Goal: Check status: Check status

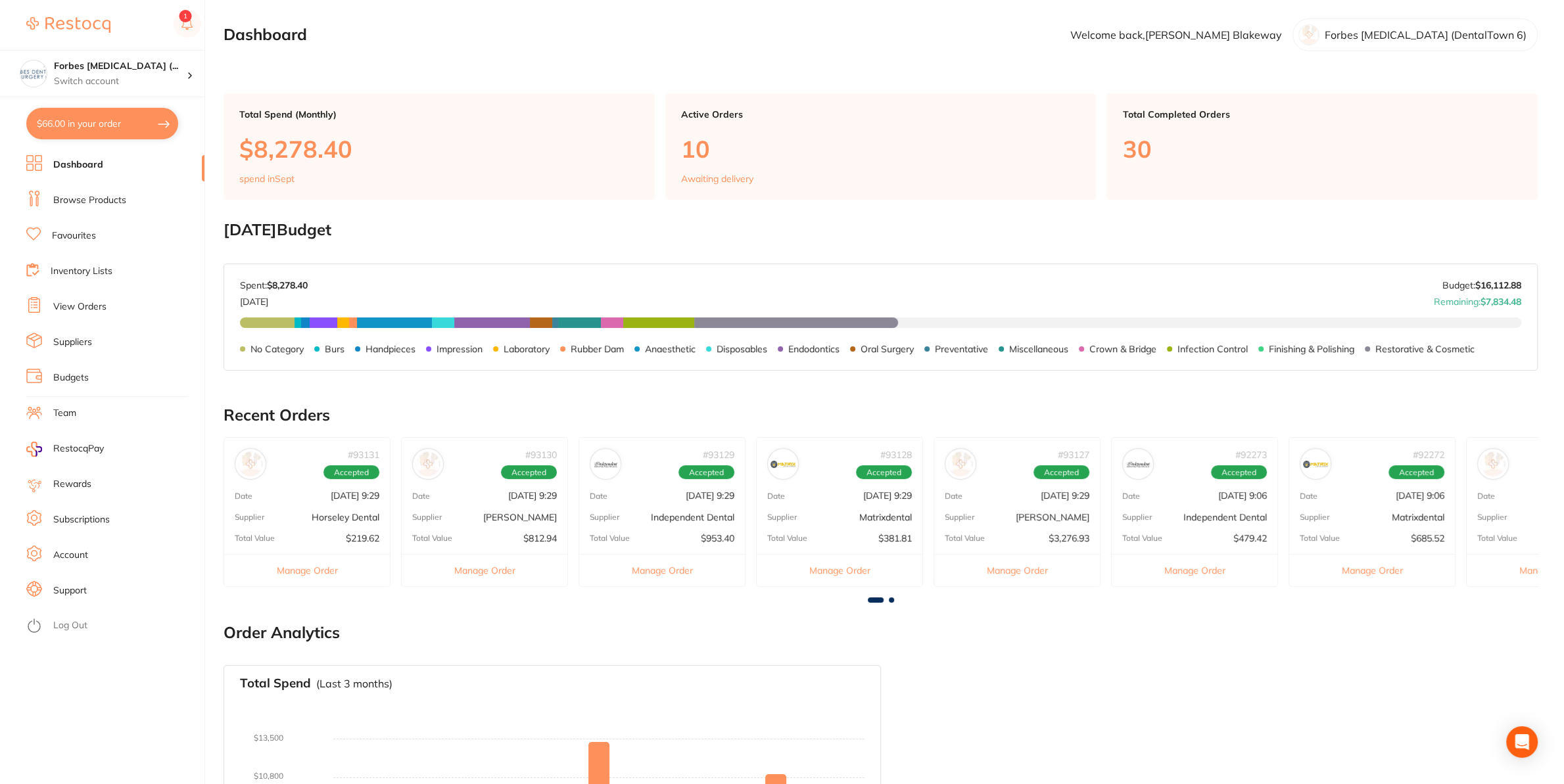
drag, startPoint x: 69, startPoint y: 117, endPoint x: 152, endPoint y: 258, distance: 163.6
click at [71, 115] on button "$66.00 in your order" at bounding box center [103, 124] width 152 height 31
checkbox input "true"
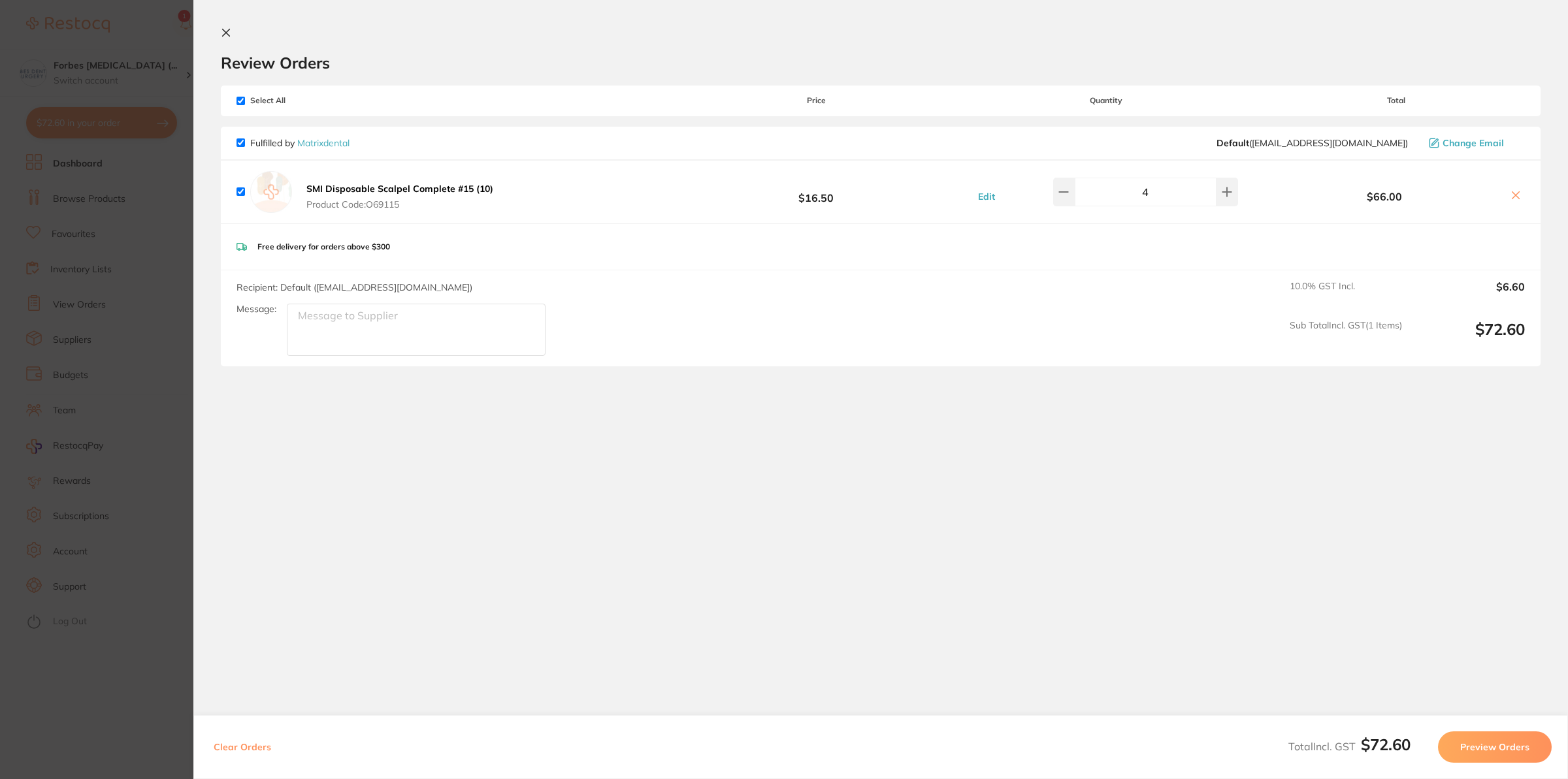
click at [1513, 197] on icon at bounding box center [1516, 195] width 7 height 7
click at [1511, 195] on icon at bounding box center [1516, 195] width 10 height 10
checkbox input "false"
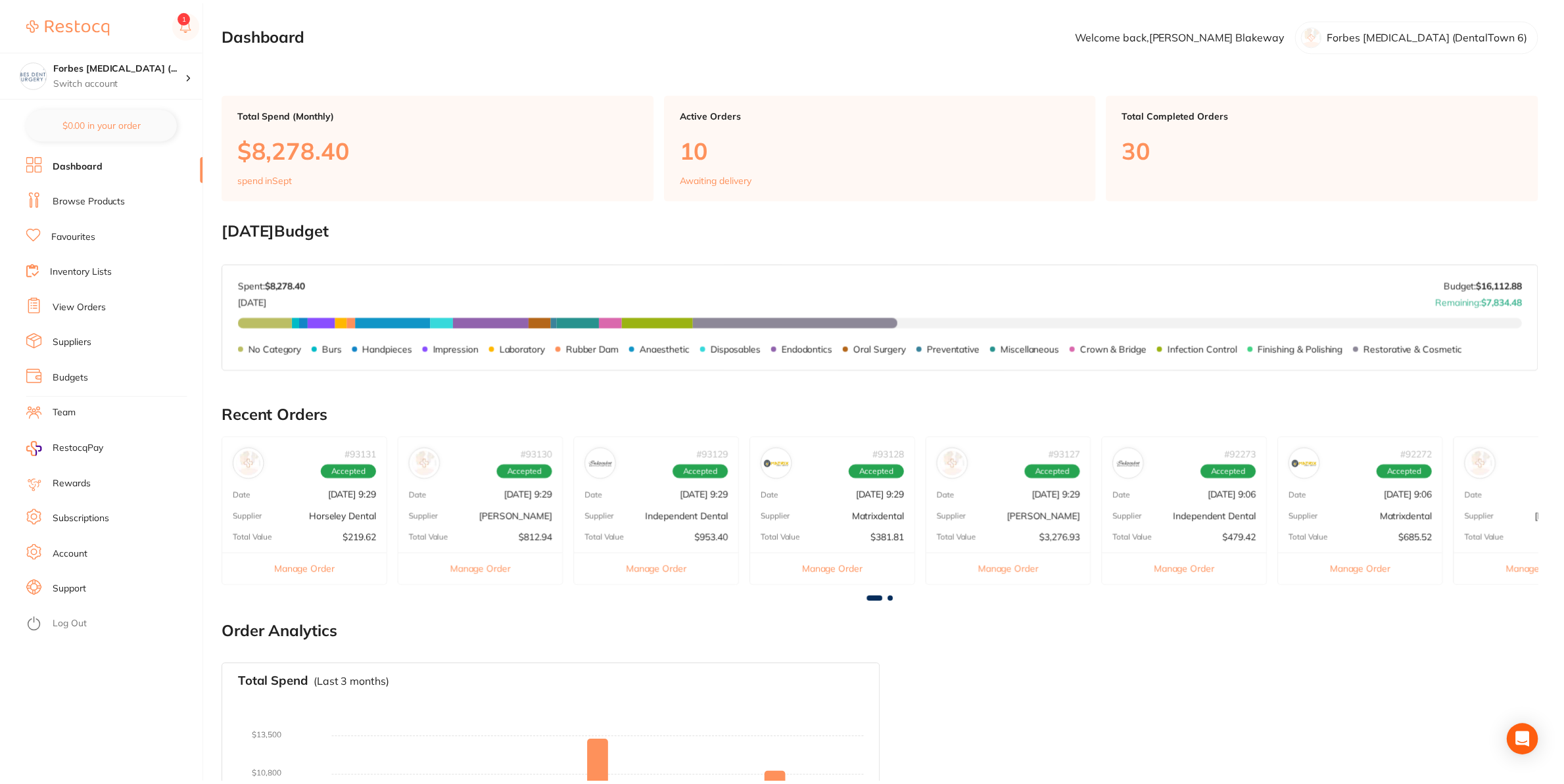
scroll to position [191, 0]
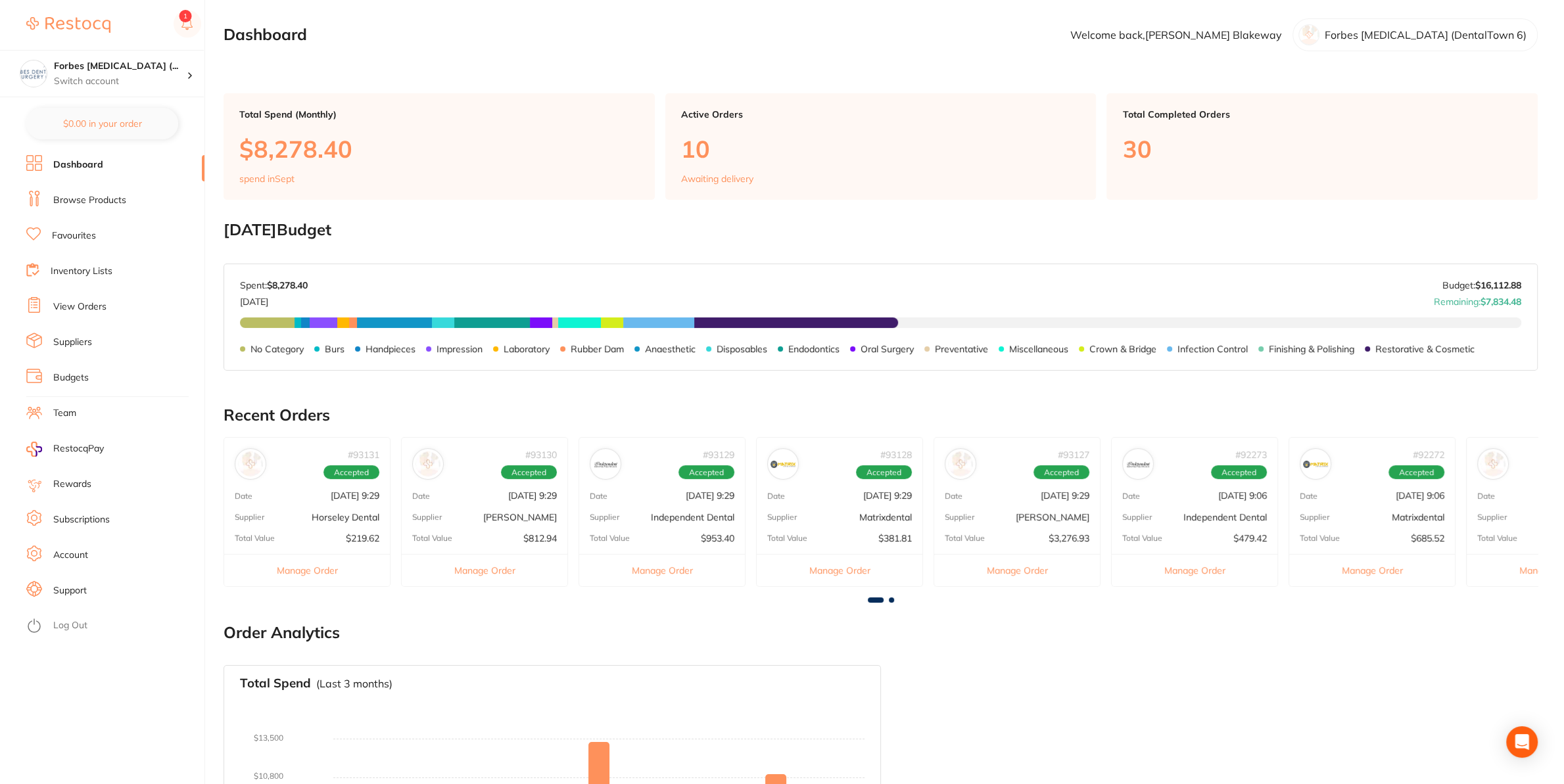
click at [90, 315] on li "View Orders" at bounding box center [115, 307] width 178 height 19
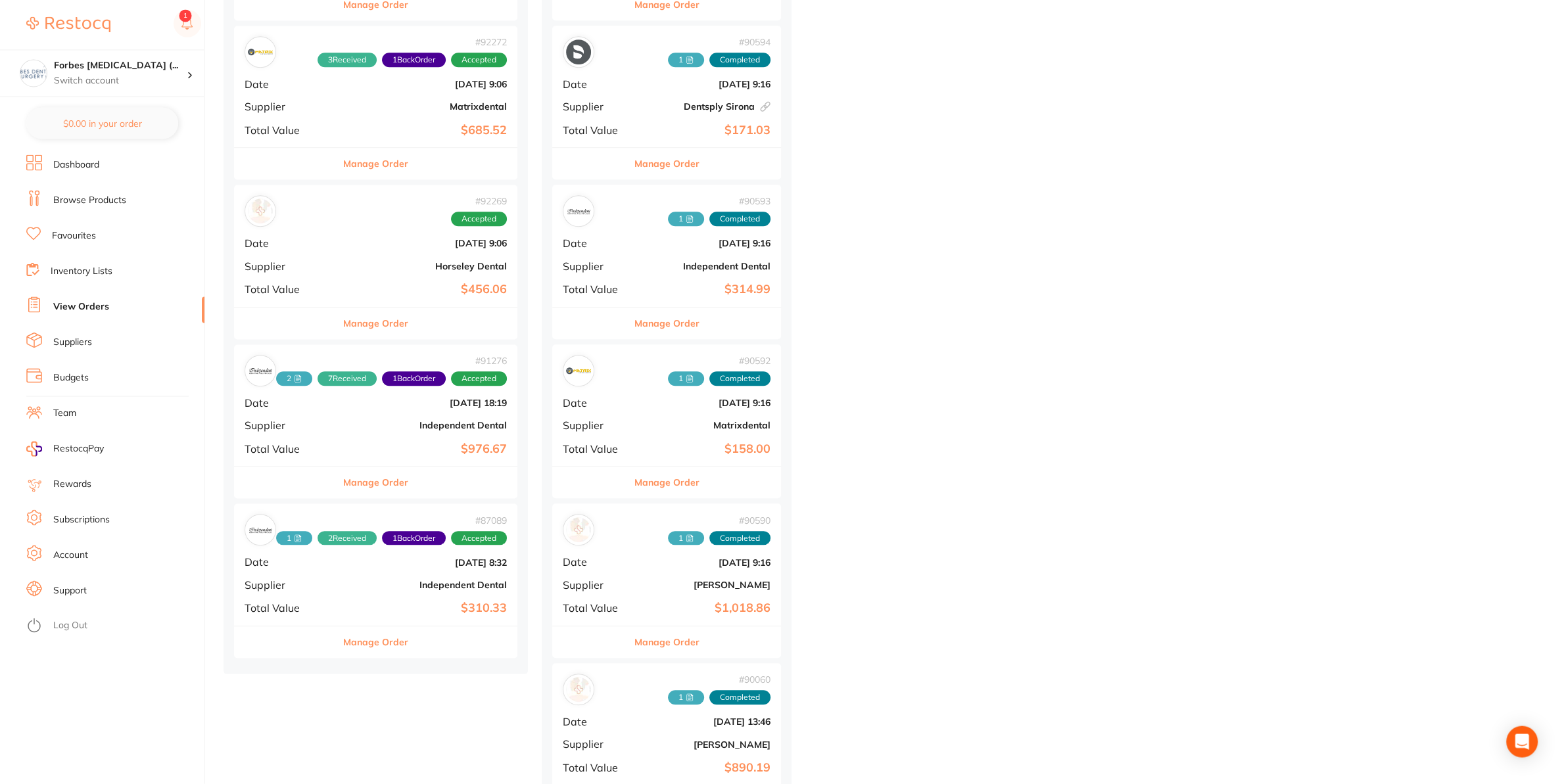
scroll to position [1105, 0]
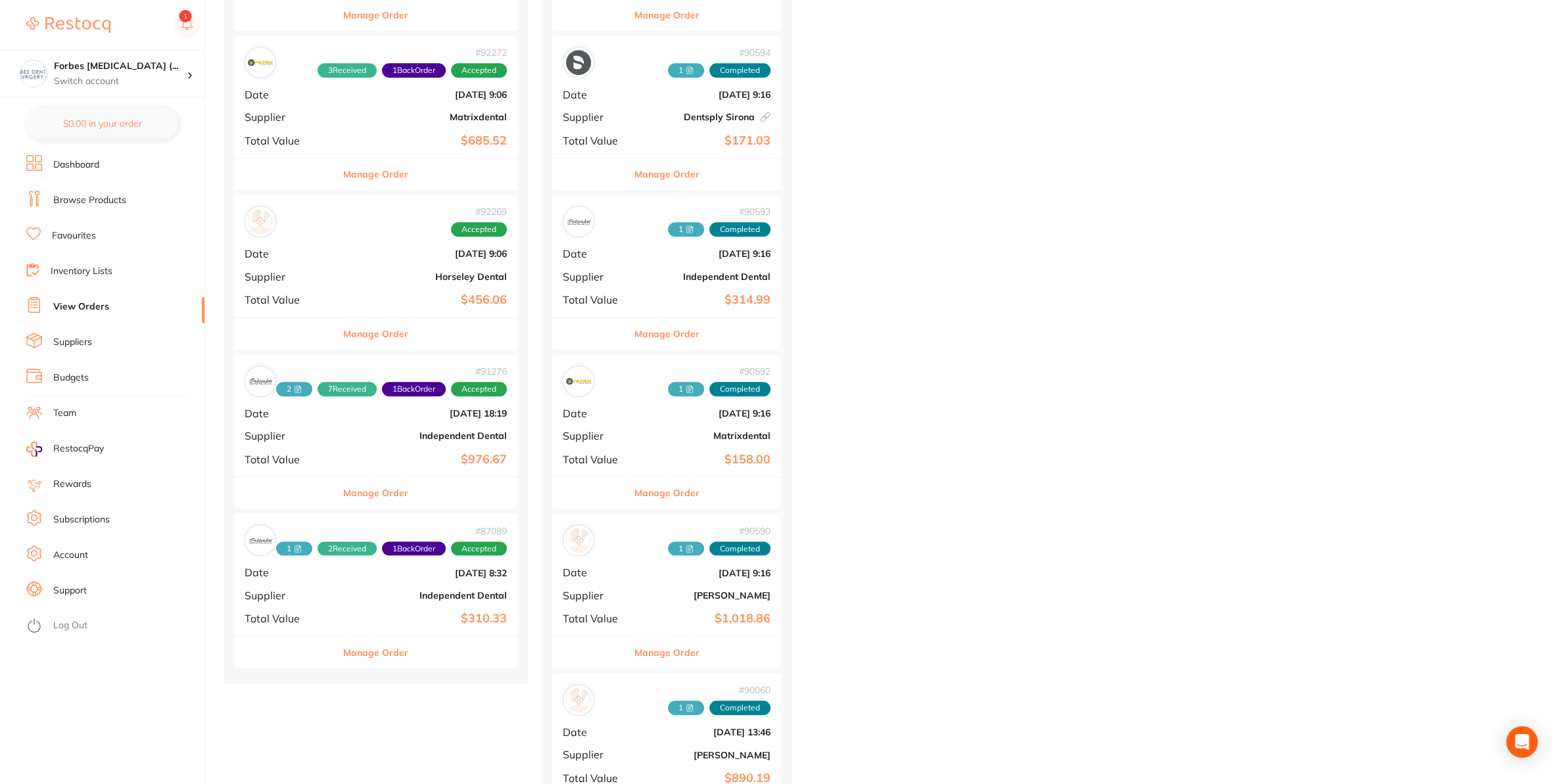
drag, startPoint x: 363, startPoint y: 617, endPoint x: 362, endPoint y: 533, distance: 84.0
click at [363, 617] on b "$310.33" at bounding box center [423, 618] width 168 height 14
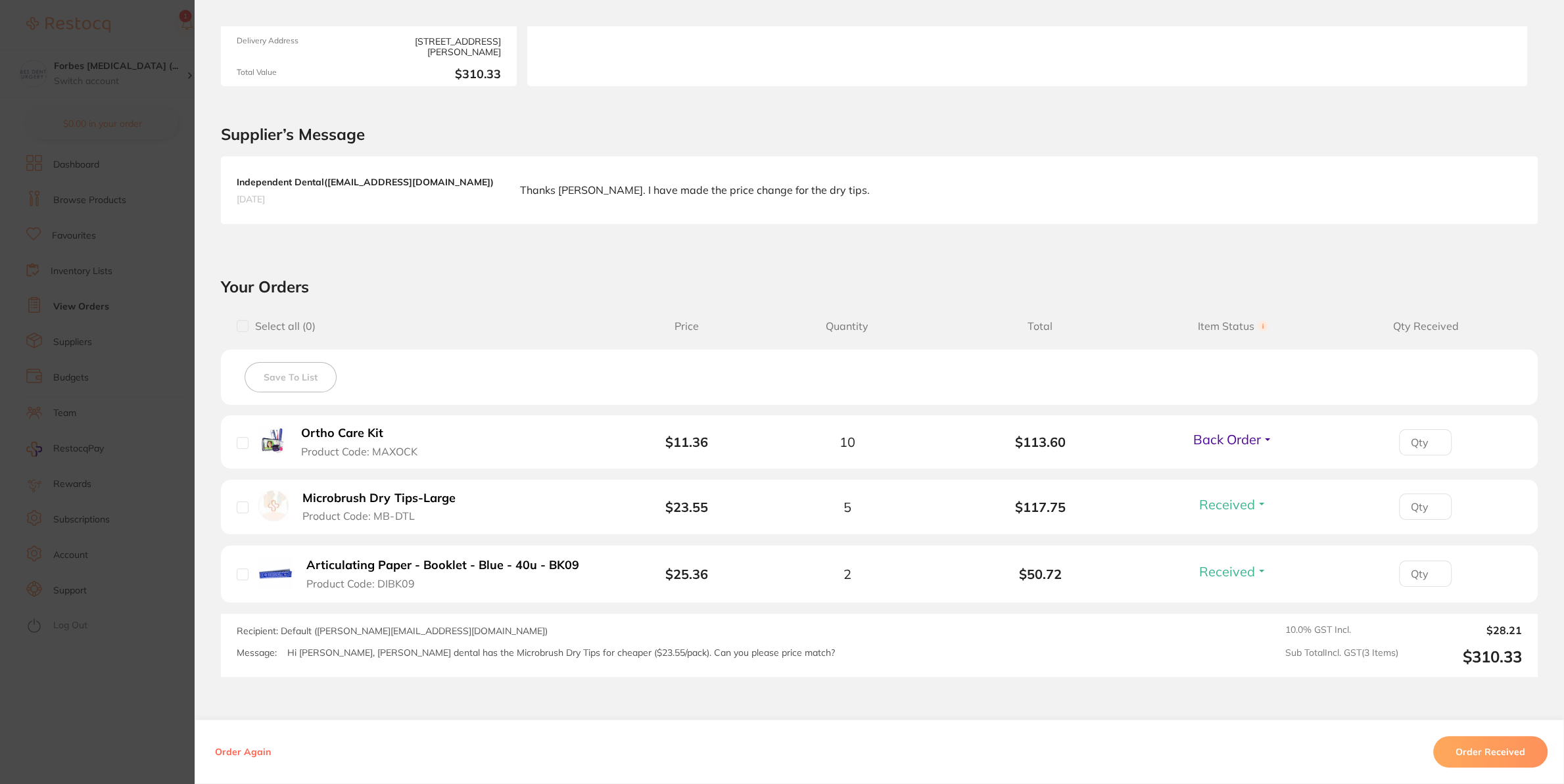
scroll to position [237, 0]
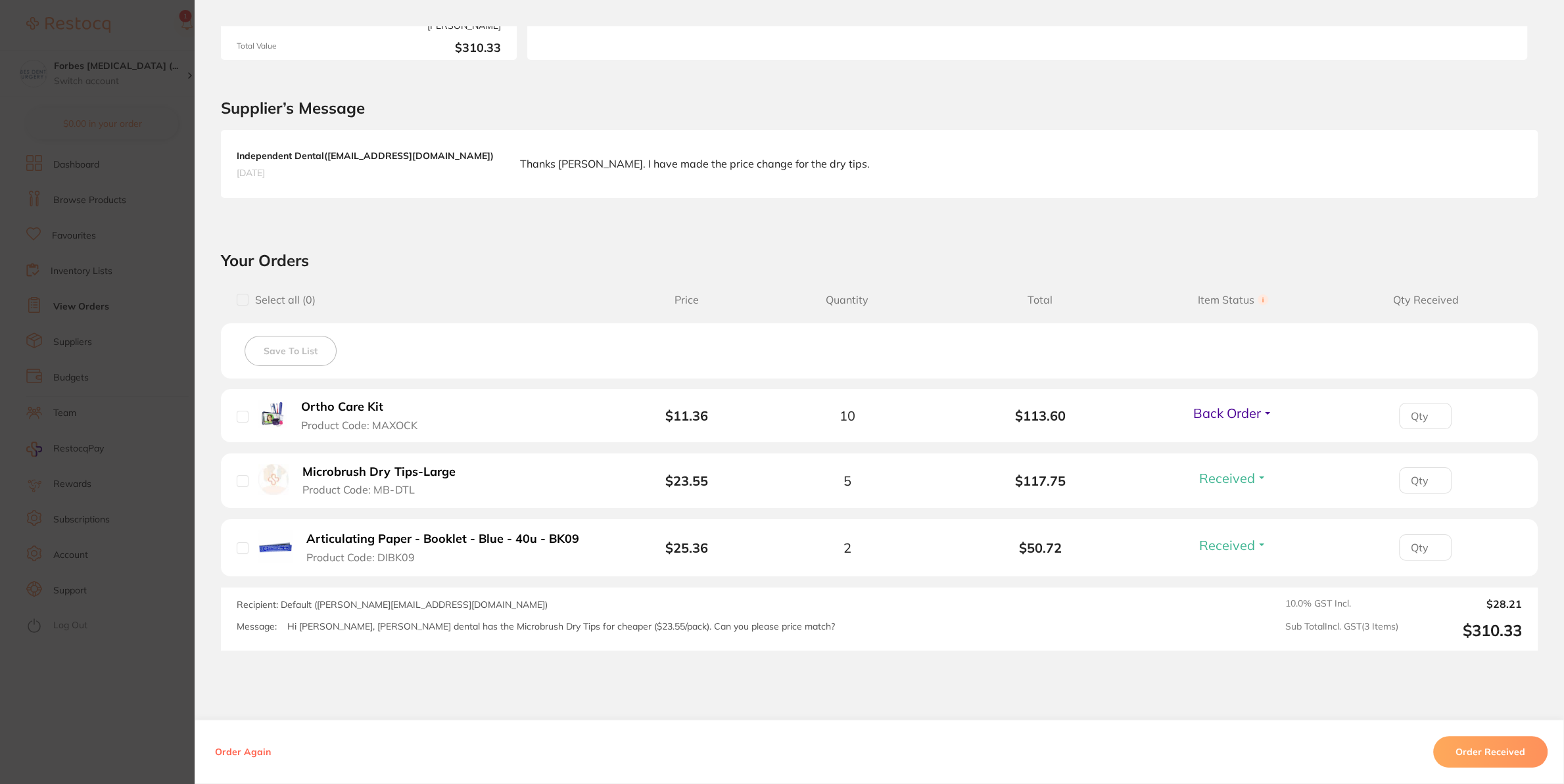
click at [128, 692] on section "Order ID: Restocq- 87089 Order Information 2 Received 1 Back Order Accepted Ord…" at bounding box center [782, 392] width 1564 height 784
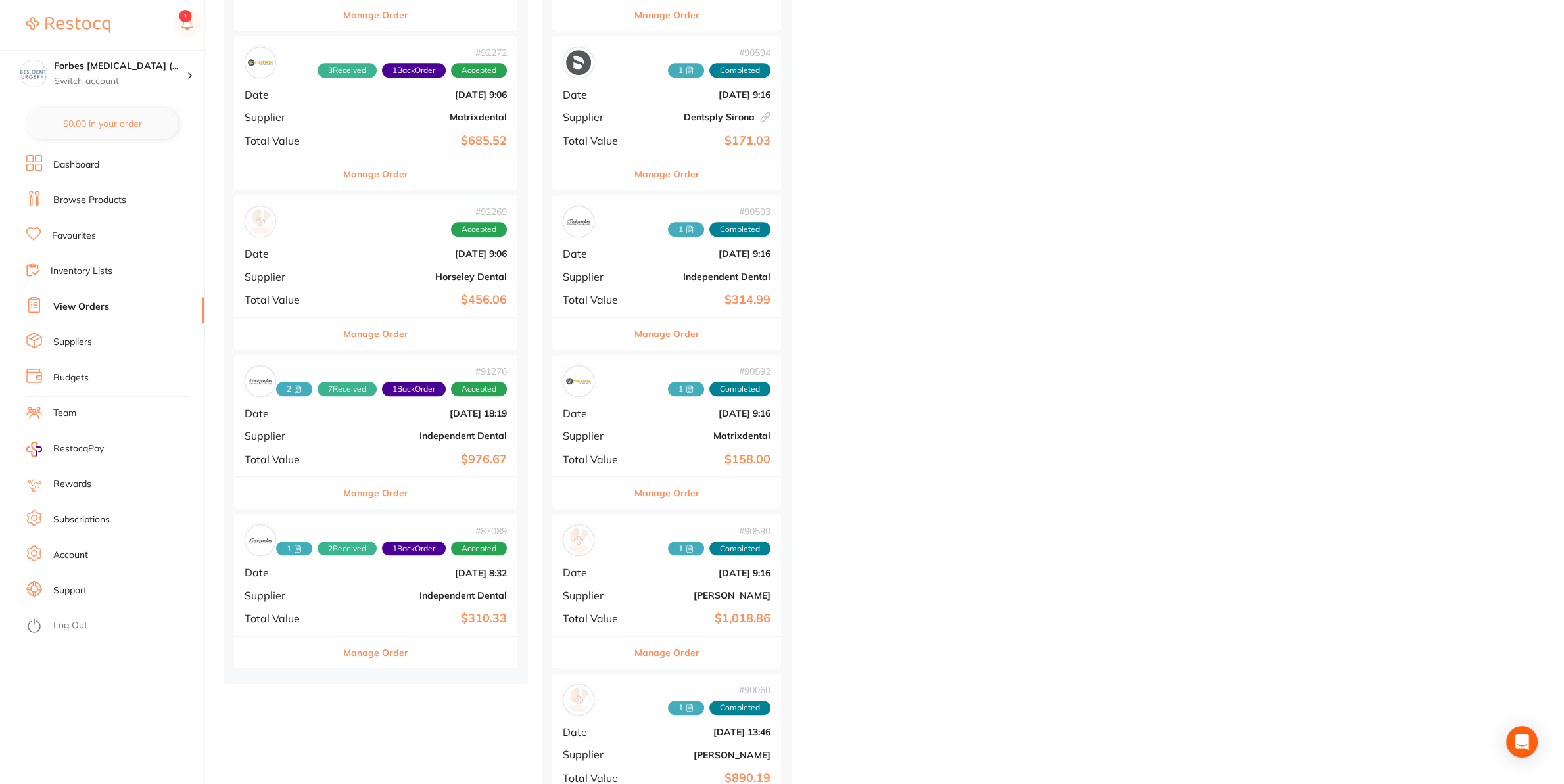
click at [342, 436] on b "Independent Dental" at bounding box center [423, 435] width 168 height 10
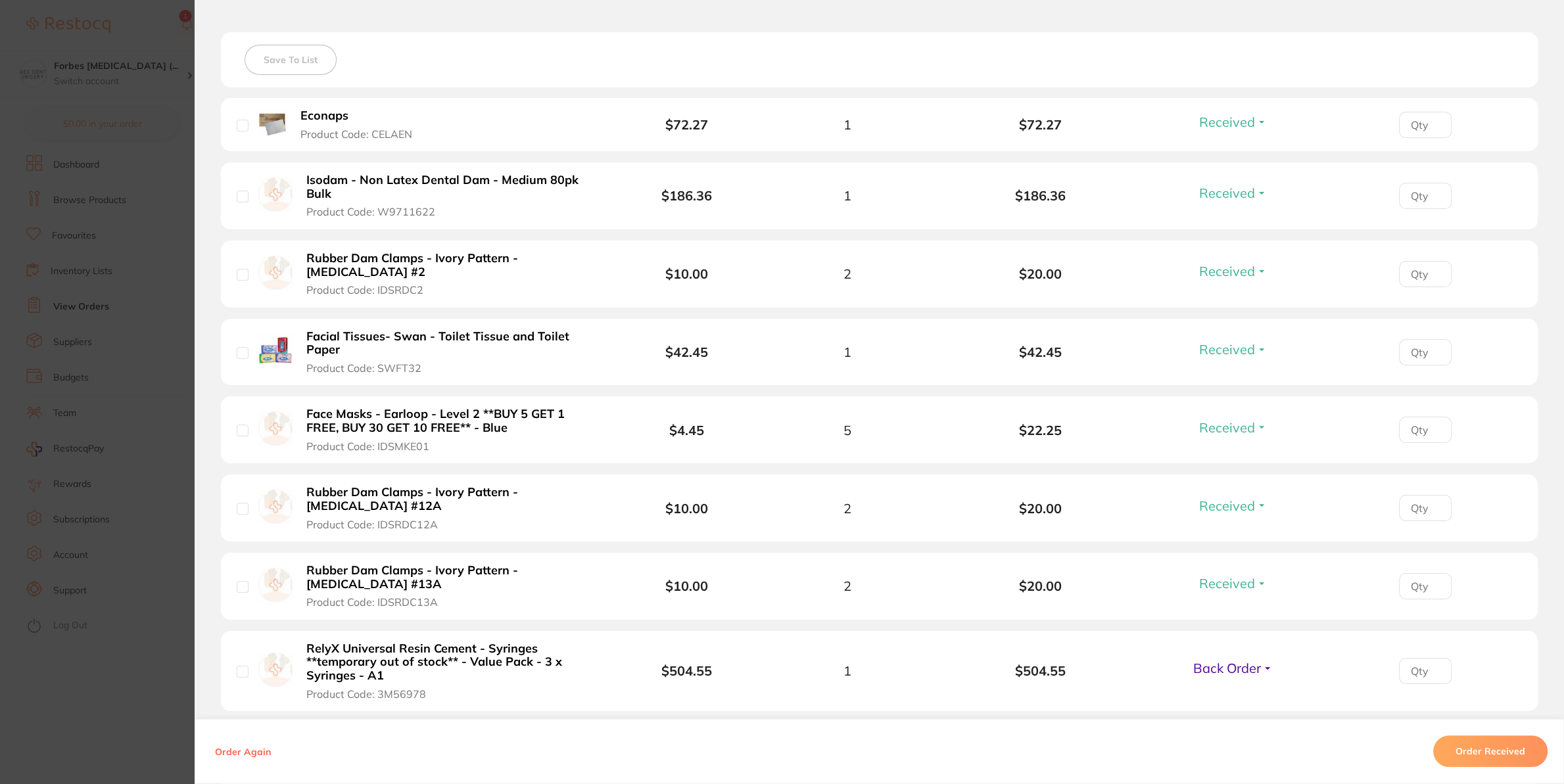
scroll to position [552, 0]
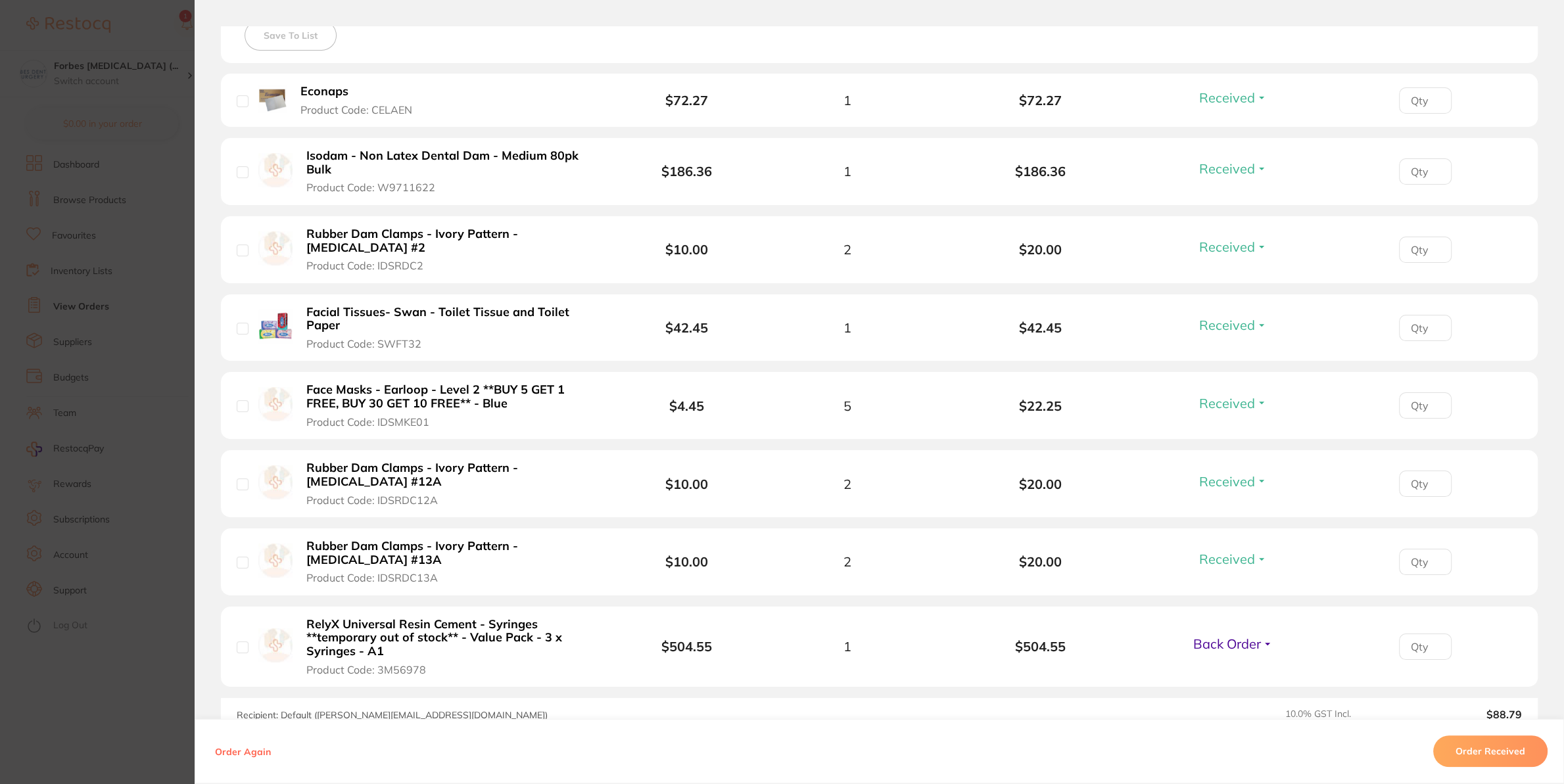
drag, startPoint x: 94, startPoint y: 693, endPoint x: 127, endPoint y: 658, distance: 48.1
click at [96, 686] on section "Order ID: Restocq- 91276 Order Information 7 Received 1 Back Order Accepted Ord…" at bounding box center [782, 392] width 1564 height 784
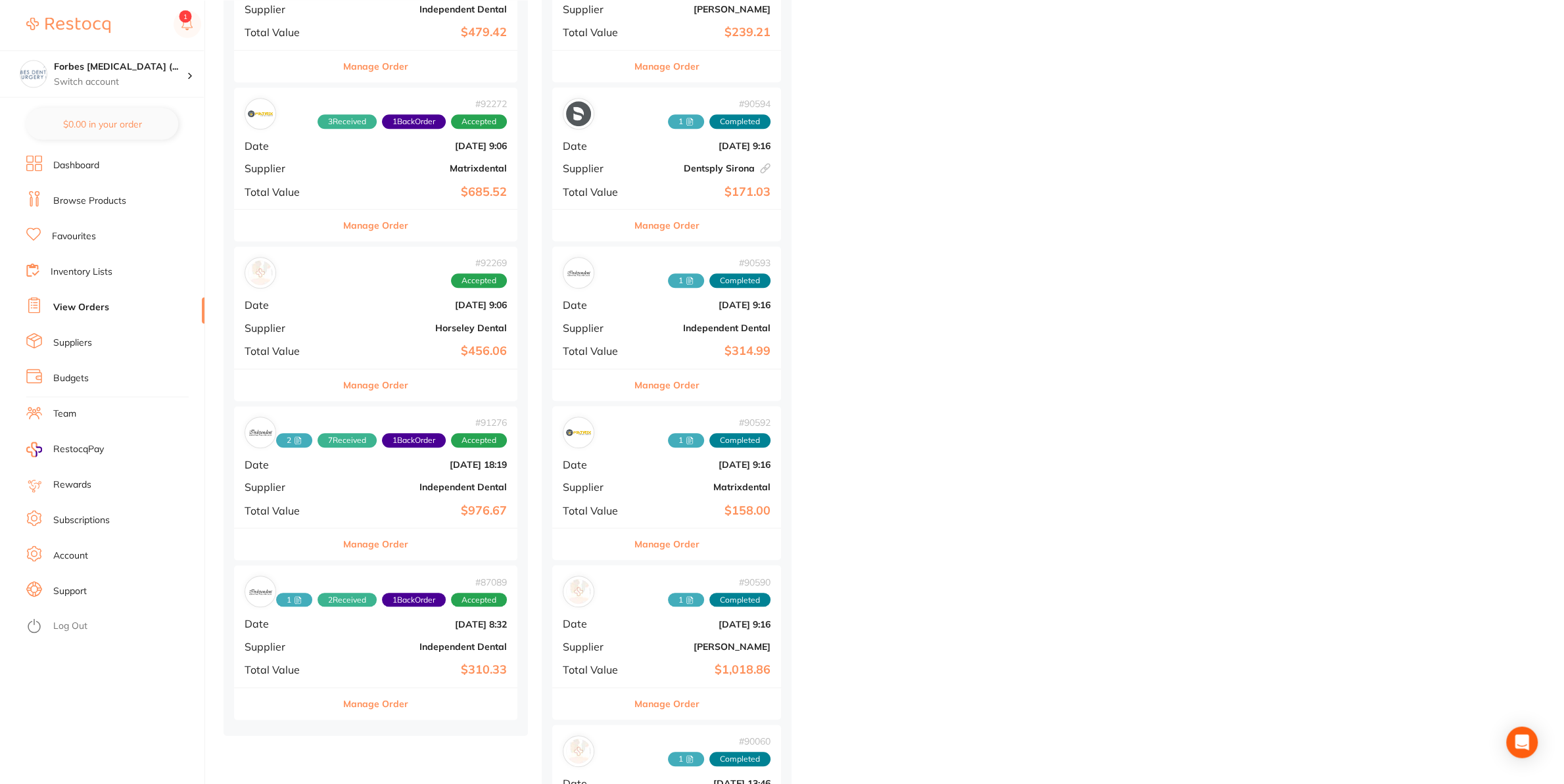
scroll to position [1036, 0]
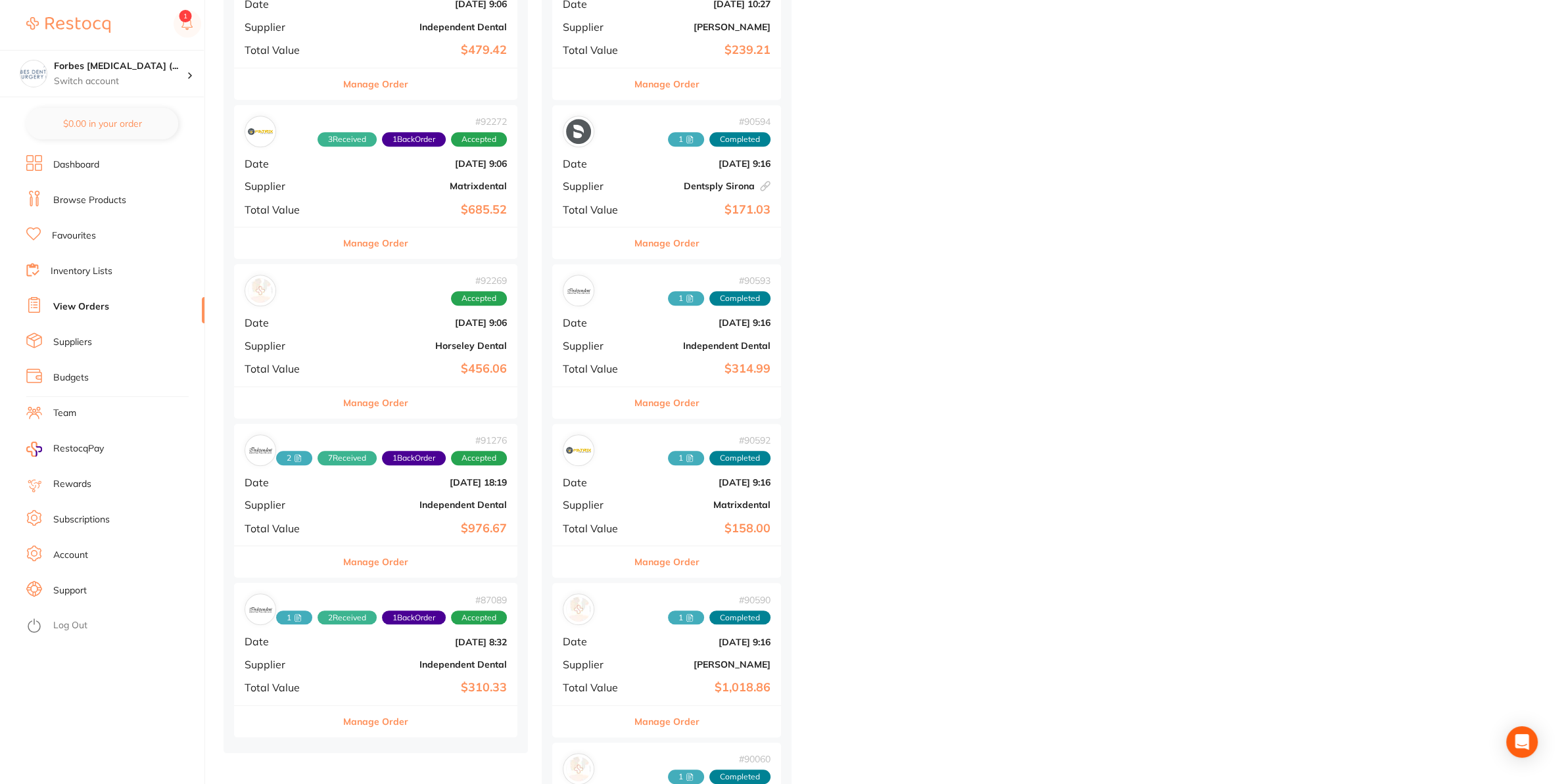
click at [334, 348] on div "# 92269 Accepted Date [DATE] 9:06 Supplier Horseley Dental Total Value $456.06" at bounding box center [375, 325] width 283 height 122
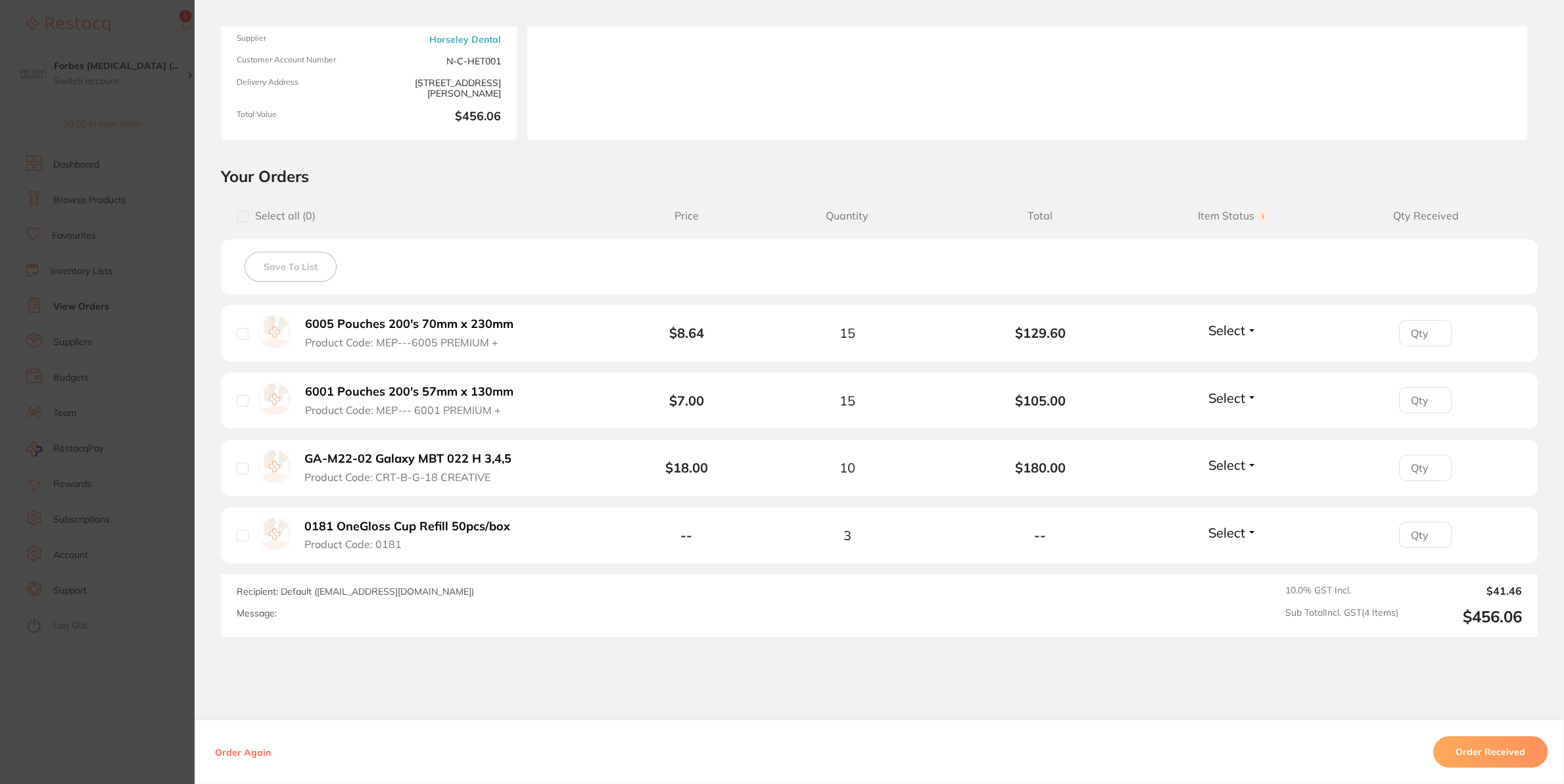
scroll to position [127, 0]
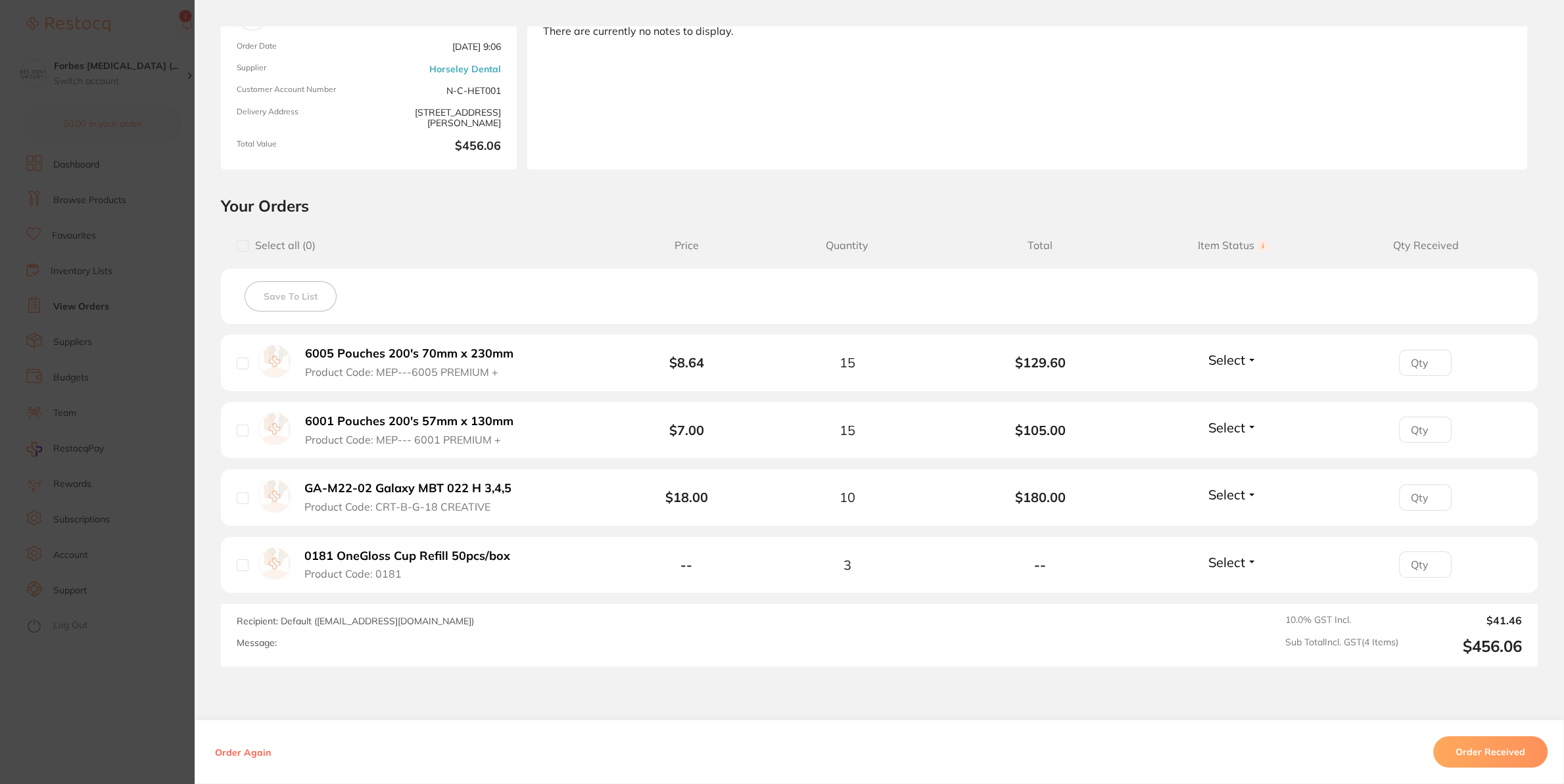
click at [137, 732] on section "Order ID: Restocq- 92269 Order Information Accepted Order Order Date [DATE] 9:0…" at bounding box center [782, 392] width 1564 height 784
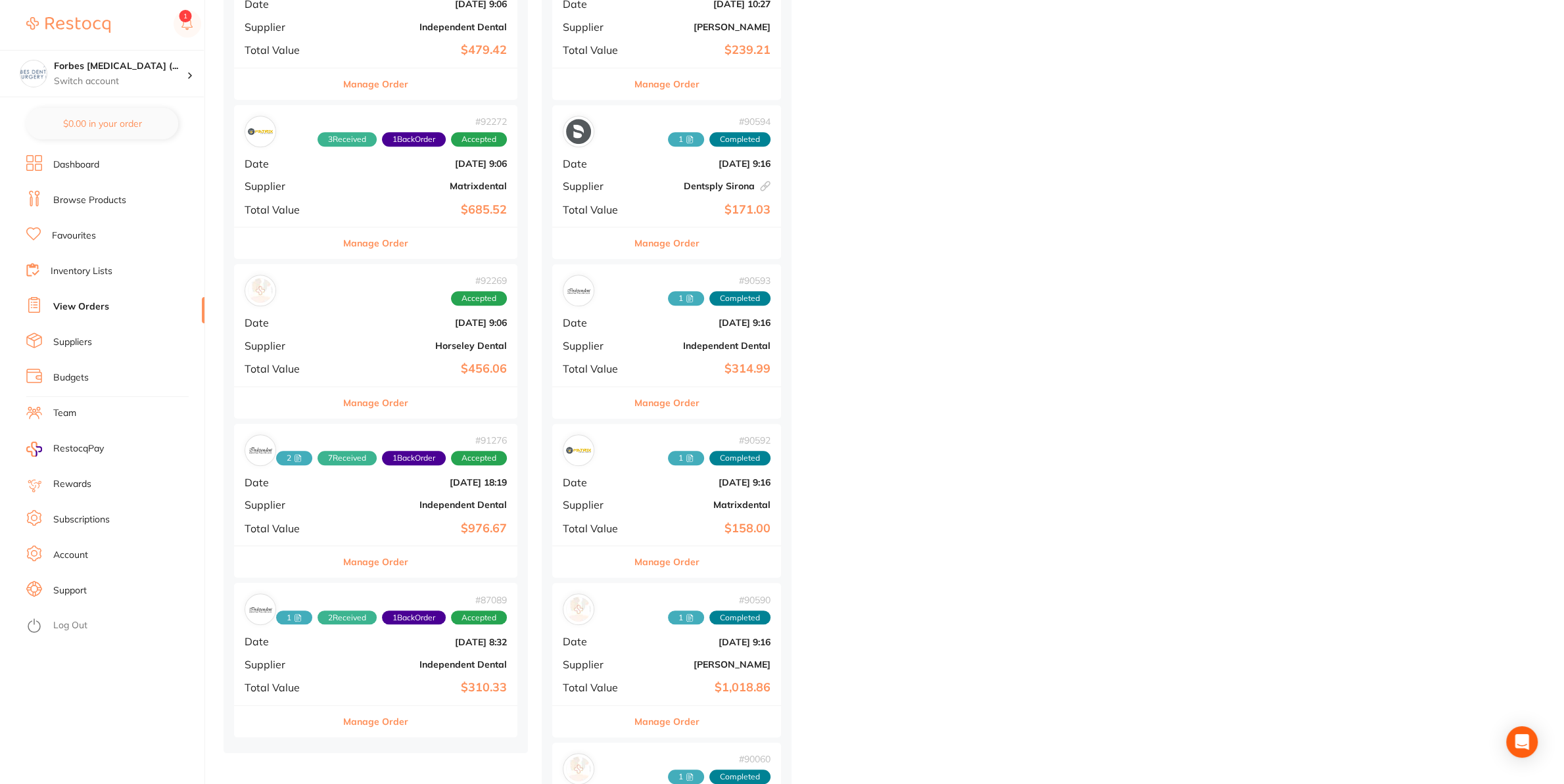
click at [411, 345] on b "Horseley Dental" at bounding box center [423, 346] width 168 height 10
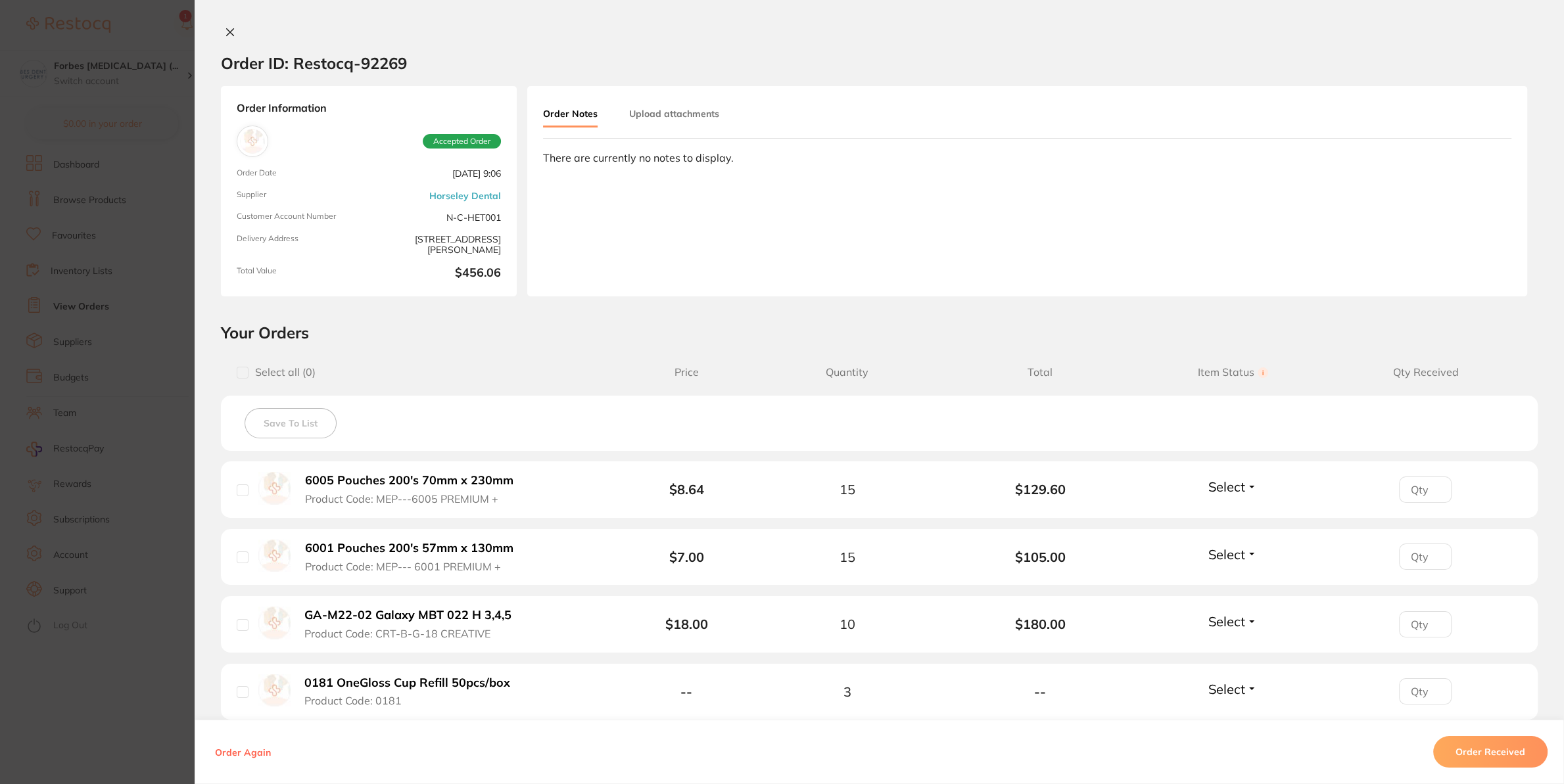
scroll to position [206, 0]
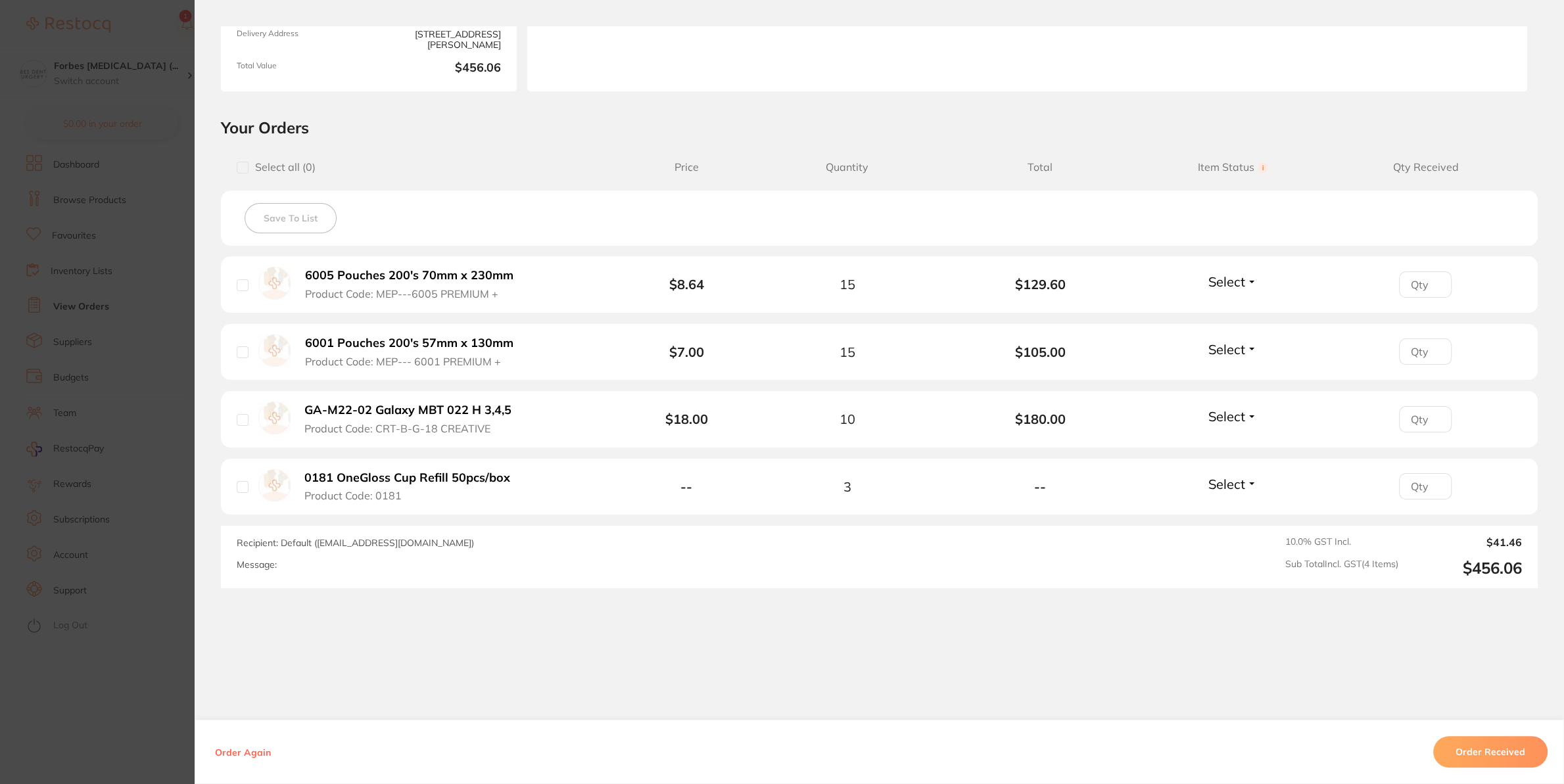
click at [87, 700] on section "Order ID: Restocq- 92269 Order Information Accepted Order Order Date [DATE] 9:0…" at bounding box center [782, 392] width 1564 height 784
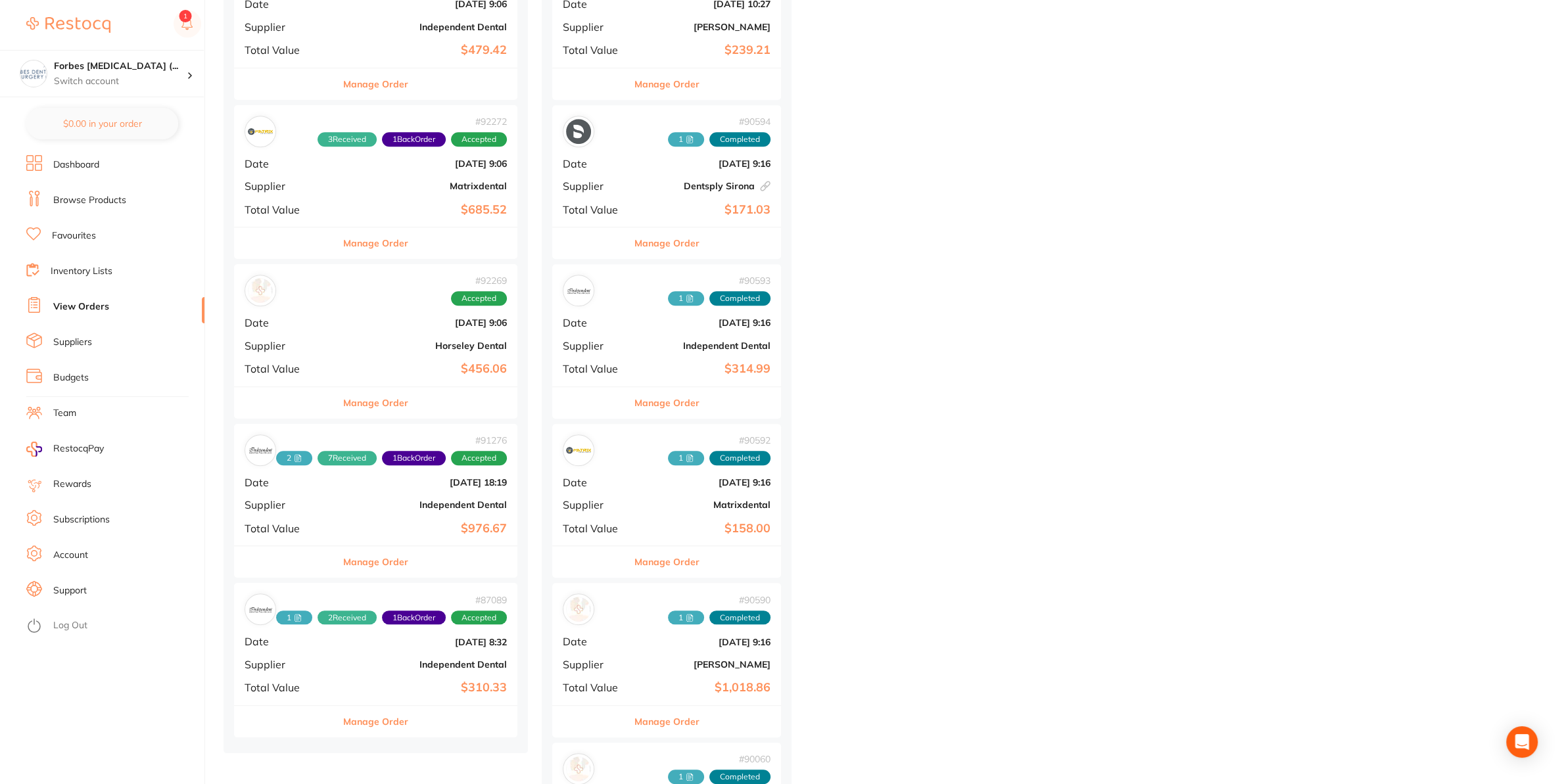
scroll to position [828, 0]
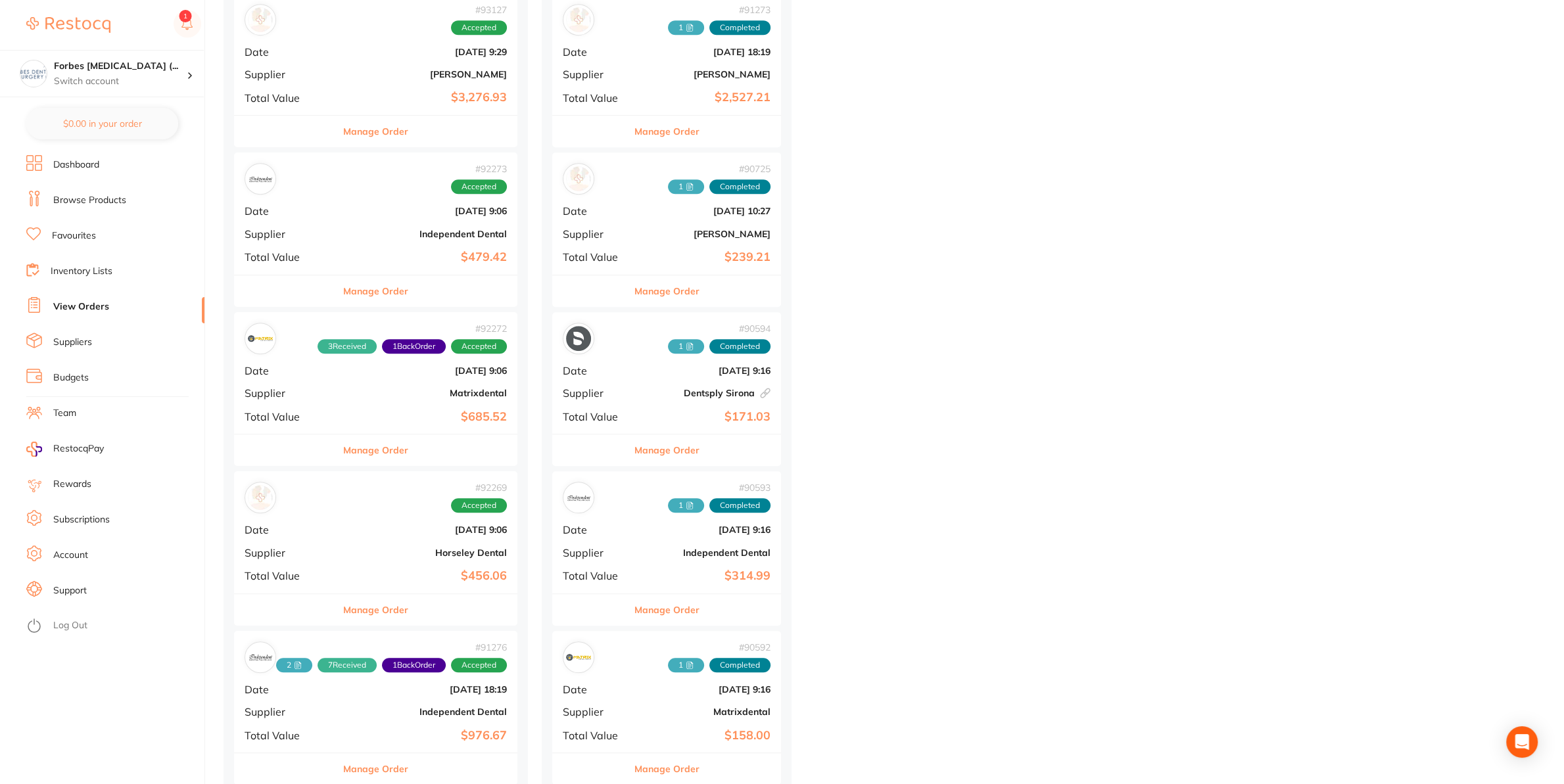
click at [392, 398] on b "Matrixdental" at bounding box center [423, 392] width 168 height 10
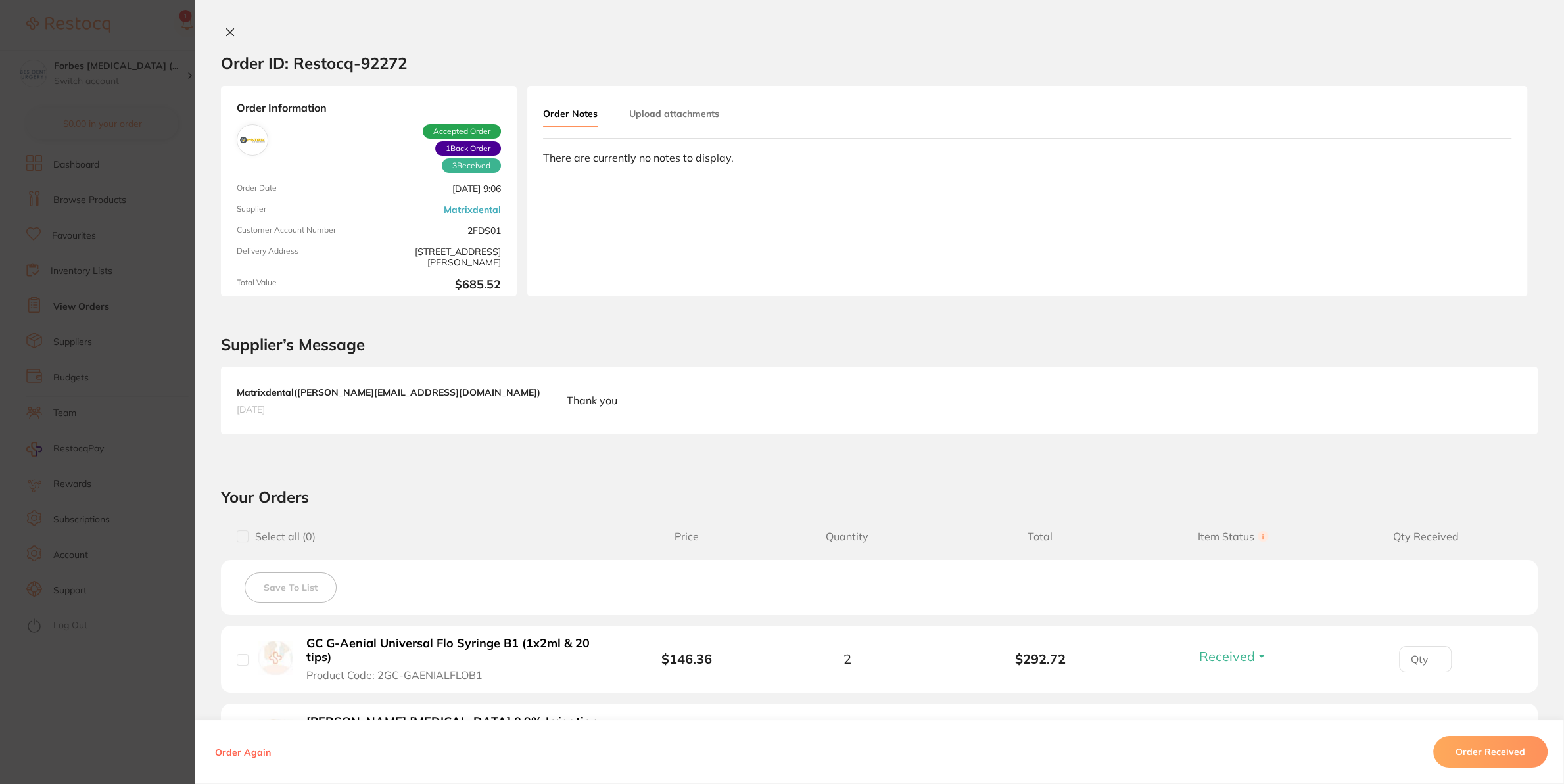
drag, startPoint x: 101, startPoint y: 769, endPoint x: 107, endPoint y: 763, distance: 8.5
click at [102, 766] on section "Order ID: Restocq- 92272 Order Information 3 Received 1 Back Order Accepted Ord…" at bounding box center [782, 392] width 1564 height 784
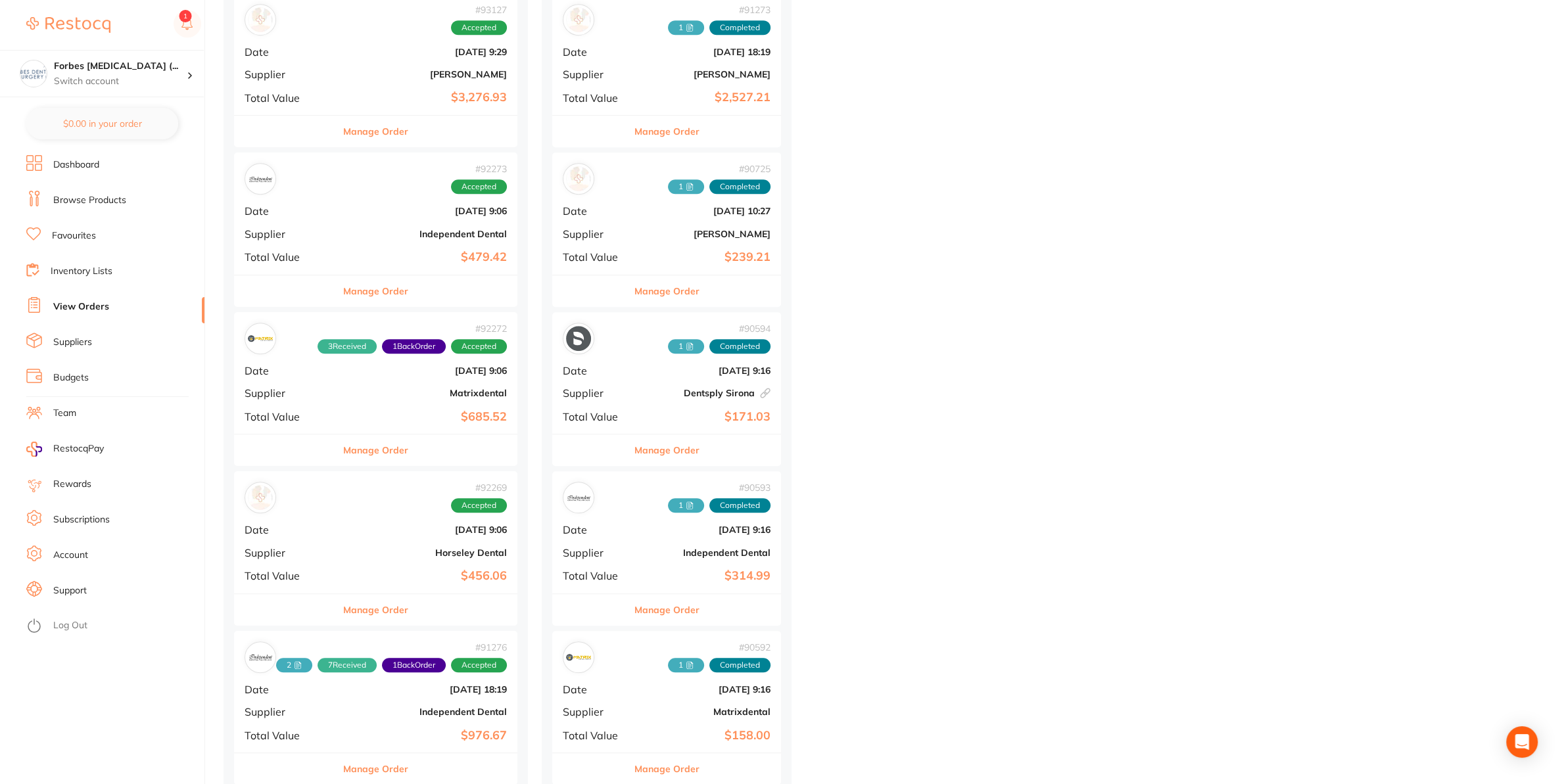
click at [347, 529] on b "[DATE] 9:06" at bounding box center [423, 530] width 168 height 10
